Goal: Information Seeking & Learning: Learn about a topic

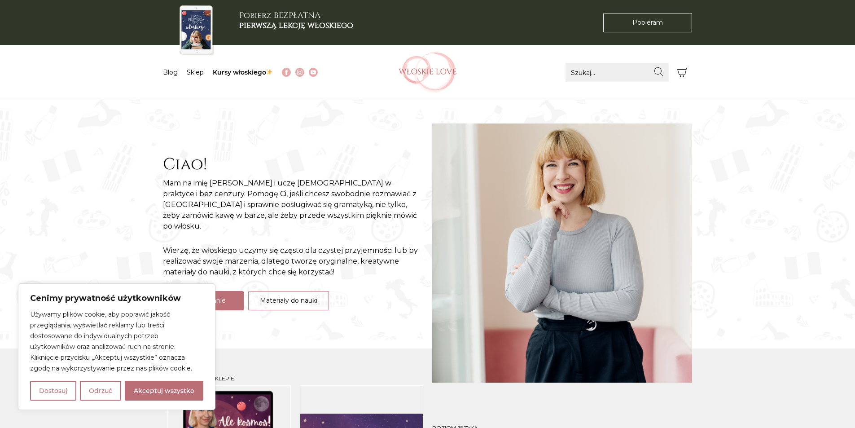
click at [145, 395] on button "Akceptuj wszystko" at bounding box center [164, 391] width 79 height 20
checkbox input "true"
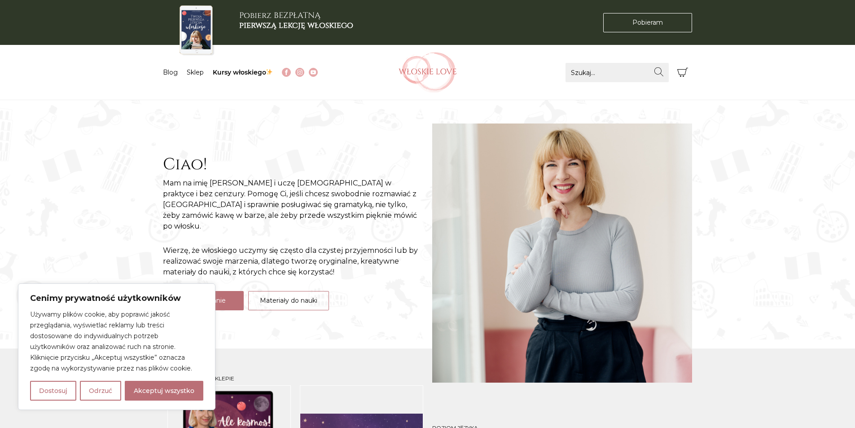
checkbox input "true"
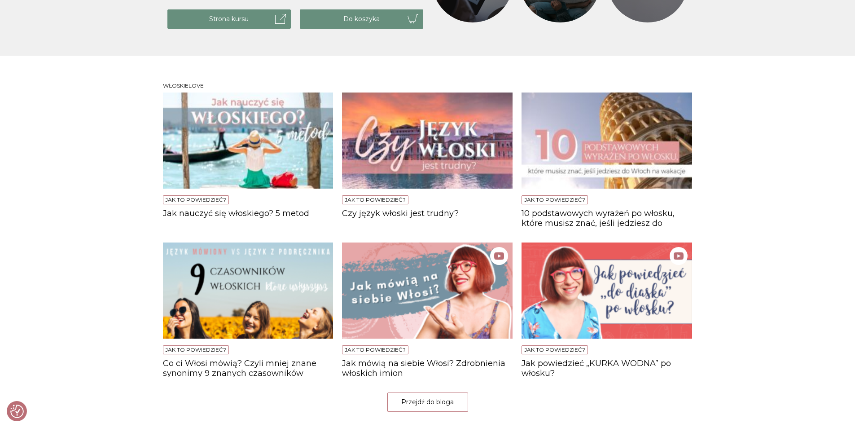
scroll to position [539, 0]
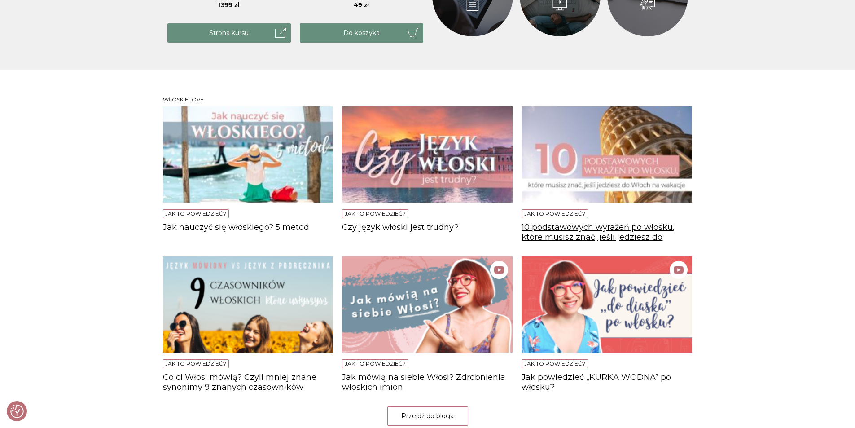
click at [597, 230] on h4 "10 podstawowych wyrażeń po włosku, które musisz znać, jeśli jedziesz do [GEOGRA…" at bounding box center [607, 232] width 171 height 18
click at [642, 239] on h4 "10 podstawowych wyrażeń po włosku, które musisz znać, jeśli jedziesz do [GEOGRA…" at bounding box center [607, 232] width 171 height 18
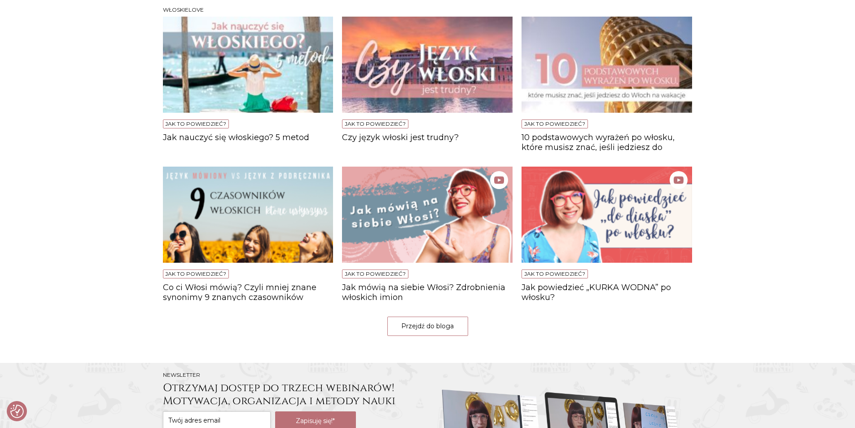
scroll to position [584, 0]
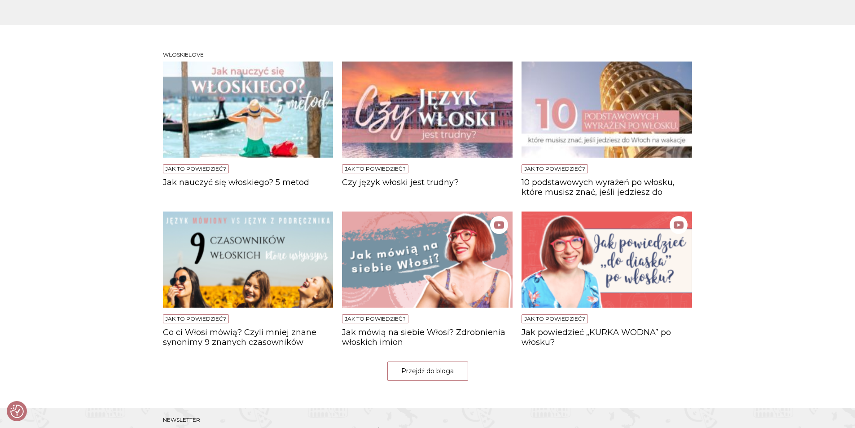
click at [292, 114] on img at bounding box center [248, 109] width 171 height 96
click at [266, 180] on h4 "Jak nauczyć się włoskiego? 5 metod" at bounding box center [248, 187] width 171 height 18
click at [632, 330] on h4 "Jak powiedzieć „KURKA WODNA” po włosku?" at bounding box center [607, 337] width 171 height 18
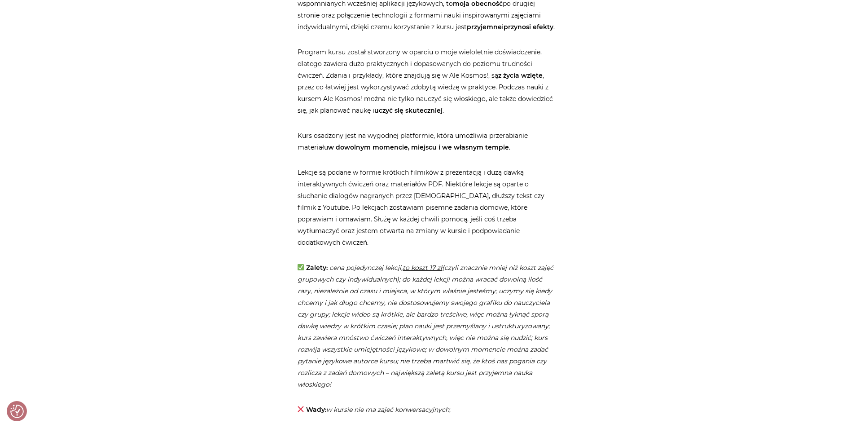
scroll to position [1436, 0]
